Goal: Transaction & Acquisition: Purchase product/service

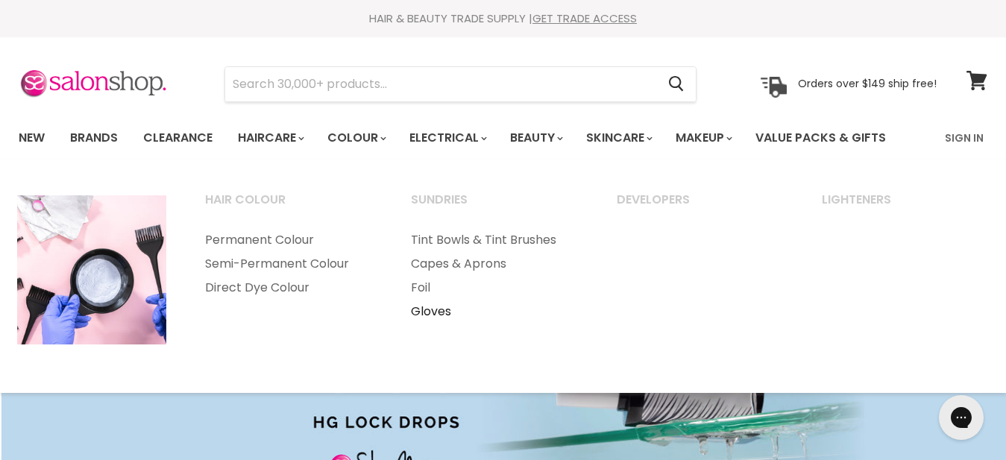
click at [440, 309] on link "Gloves" at bounding box center [493, 312] width 203 height 24
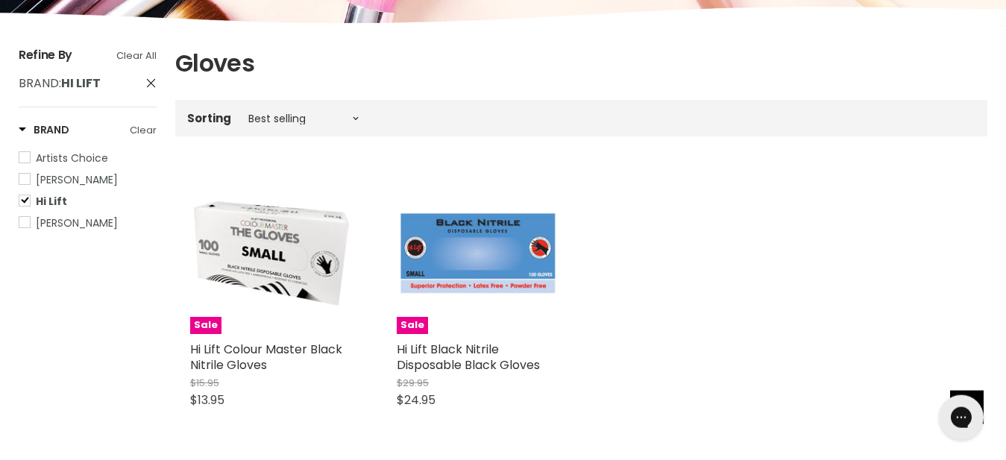
scroll to position [190, 0]
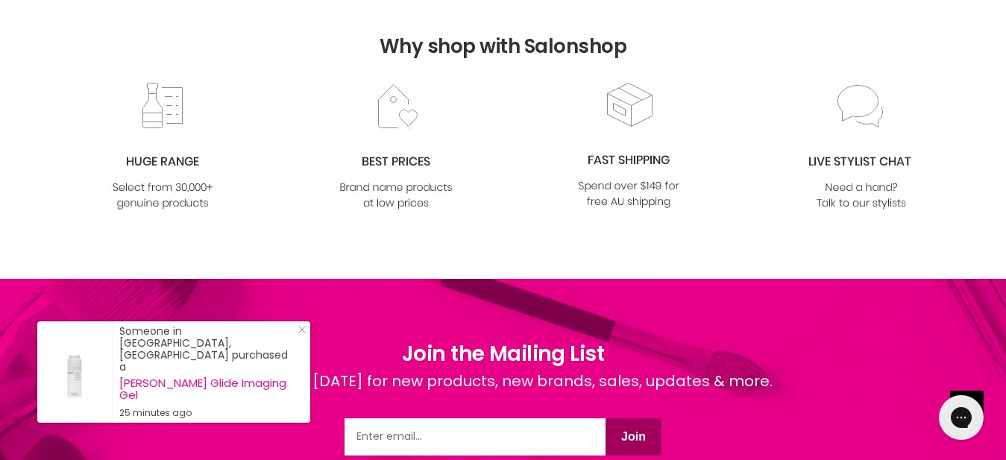
scroll to position [951, 0]
